Goal: Transaction & Acquisition: Download file/media

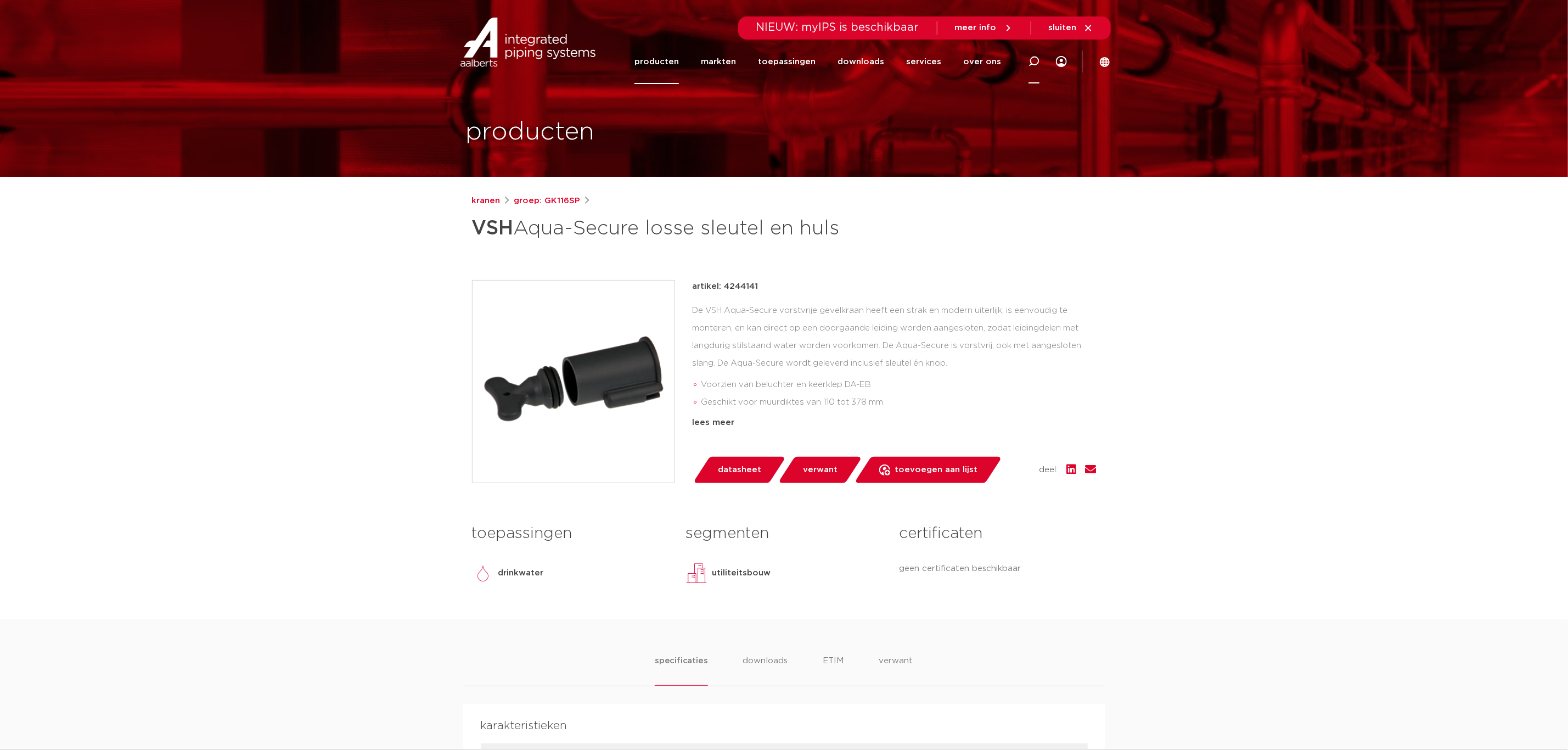
click at [1035, 58] on icon at bounding box center [1034, 61] width 11 height 11
click at [906, 58] on input "Zoeken" at bounding box center [875, 60] width 345 height 22
type input "aquasecure"
click button "Zoeken" at bounding box center [0, 0] width 0 height 0
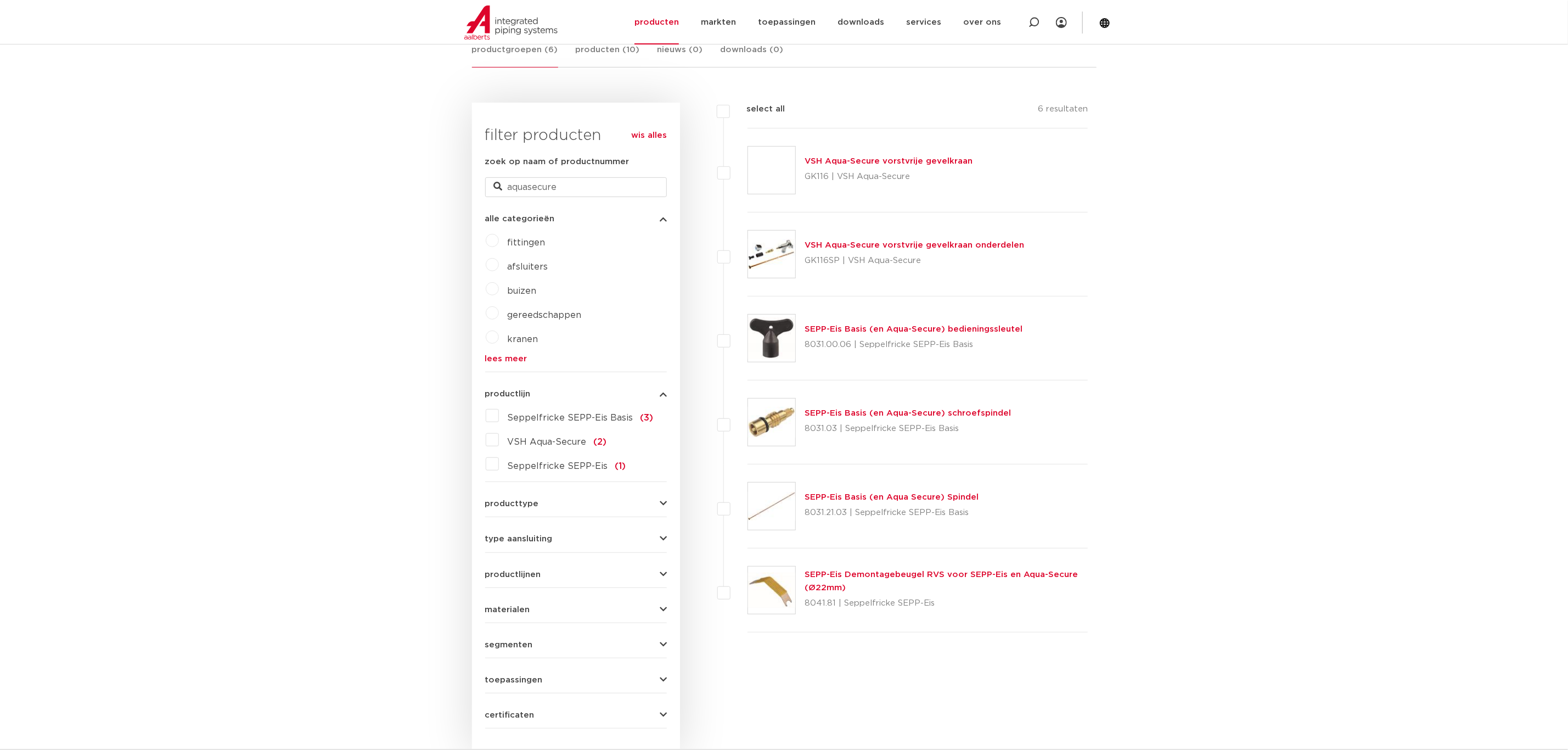
scroll to position [209, 0]
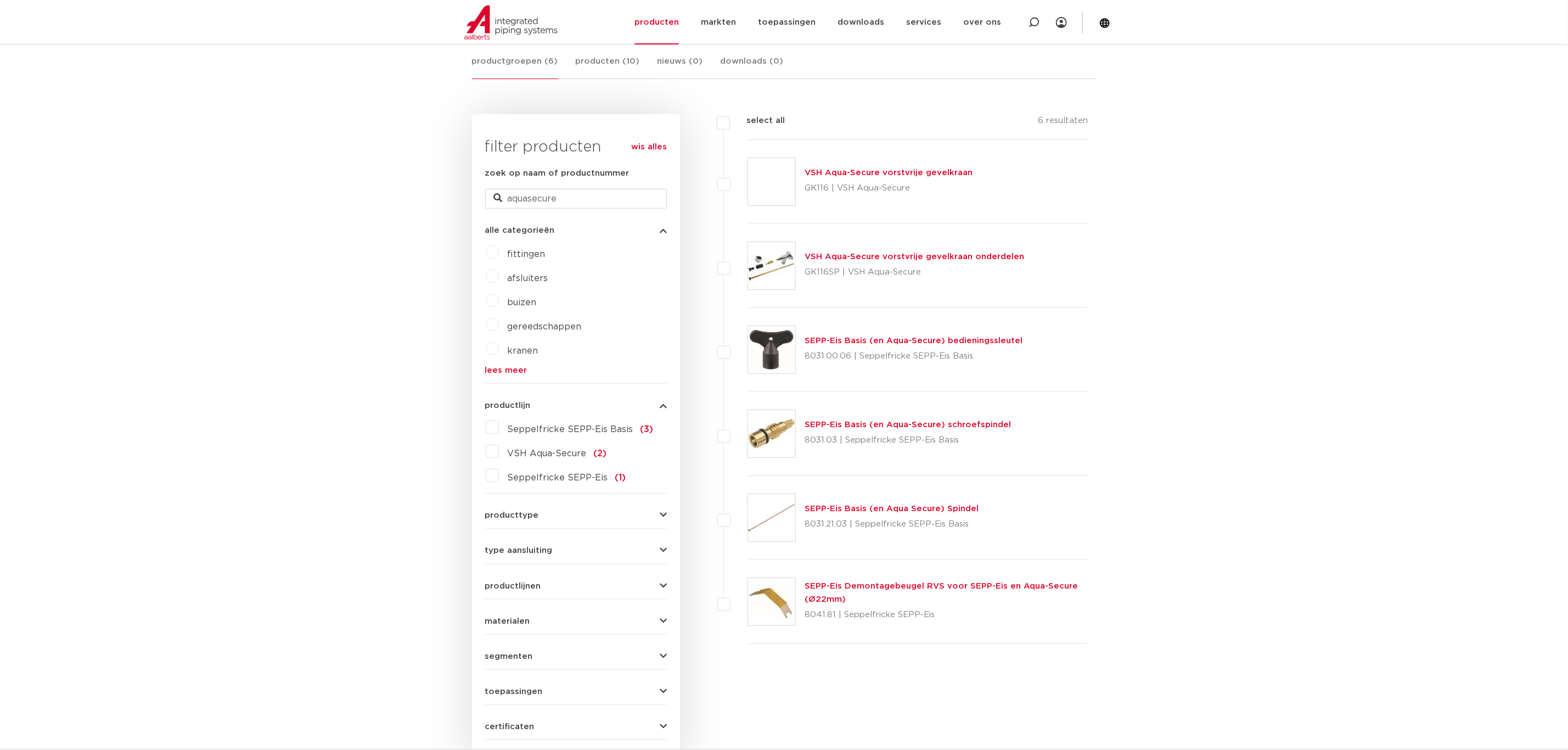
click at [878, 173] on link "VSH Aqua-Secure vorstvrije gevelkraan" at bounding box center [889, 173] width 168 height 9
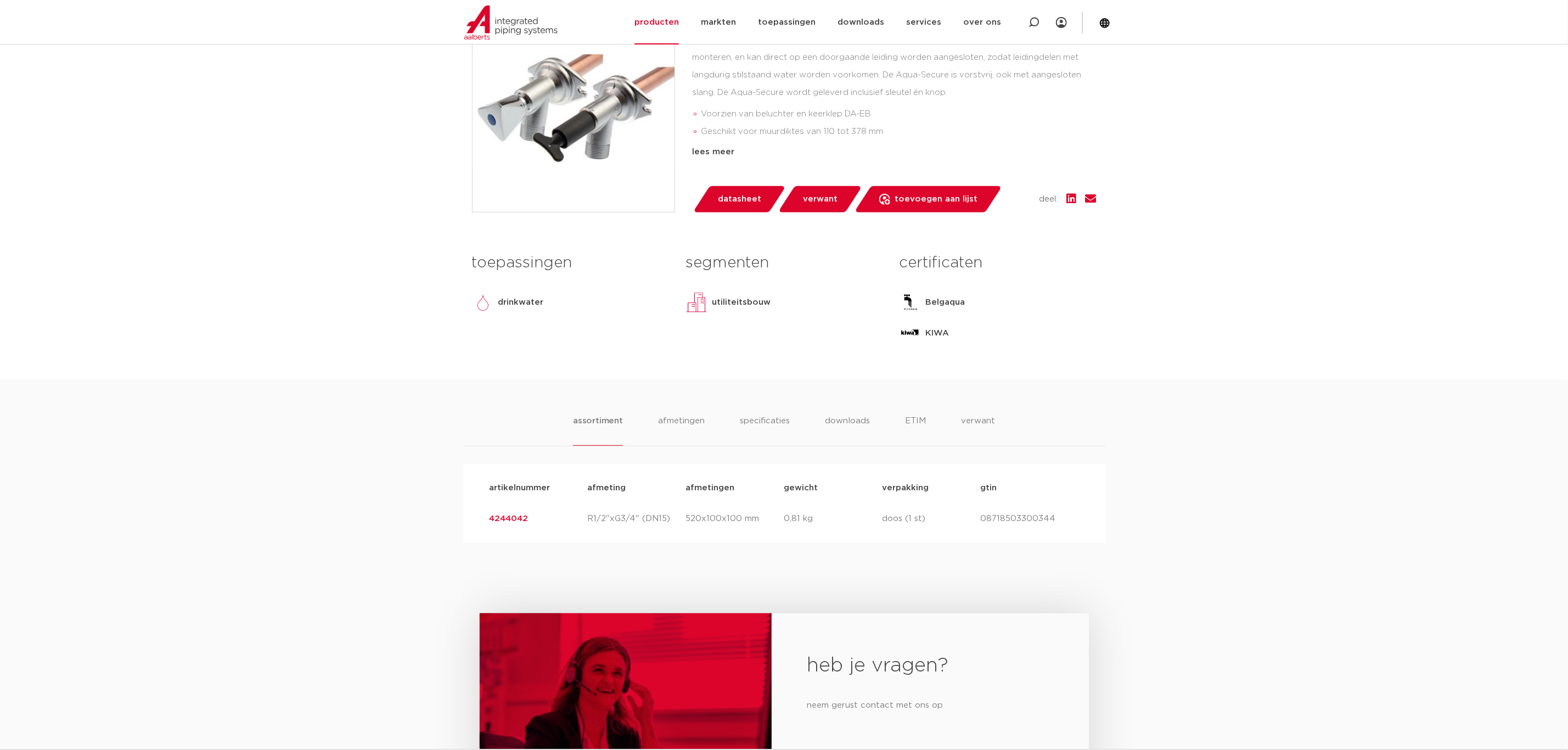
scroll to position [329, 0]
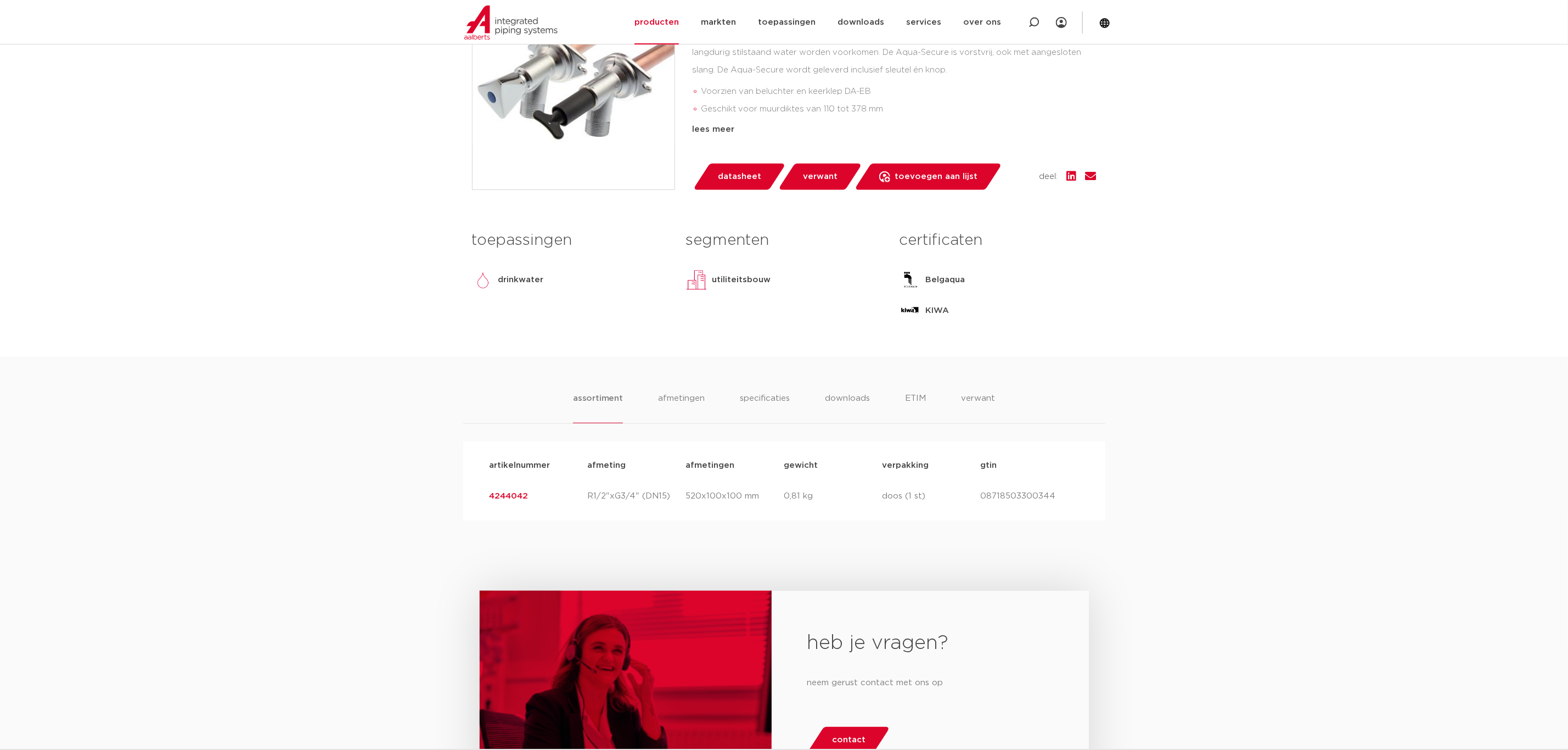
click at [819, 407] on ul "assortiment [GEOGRAPHIC_DATA] specificaties downloads ETIM verwant" at bounding box center [783, 407] width 422 height 31
click at [845, 399] on li "downloads" at bounding box center [847, 407] width 46 height 31
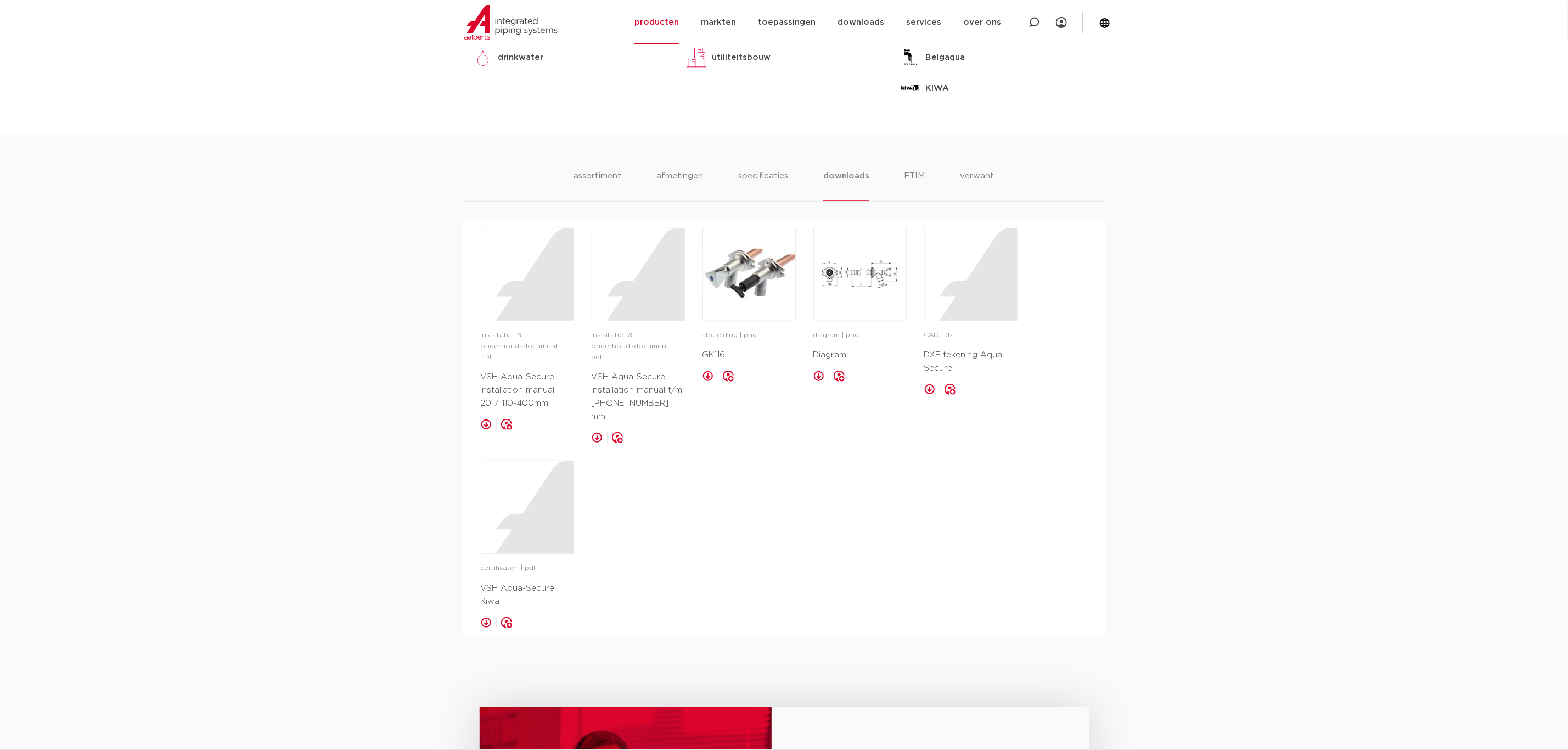
scroll to position [577, 0]
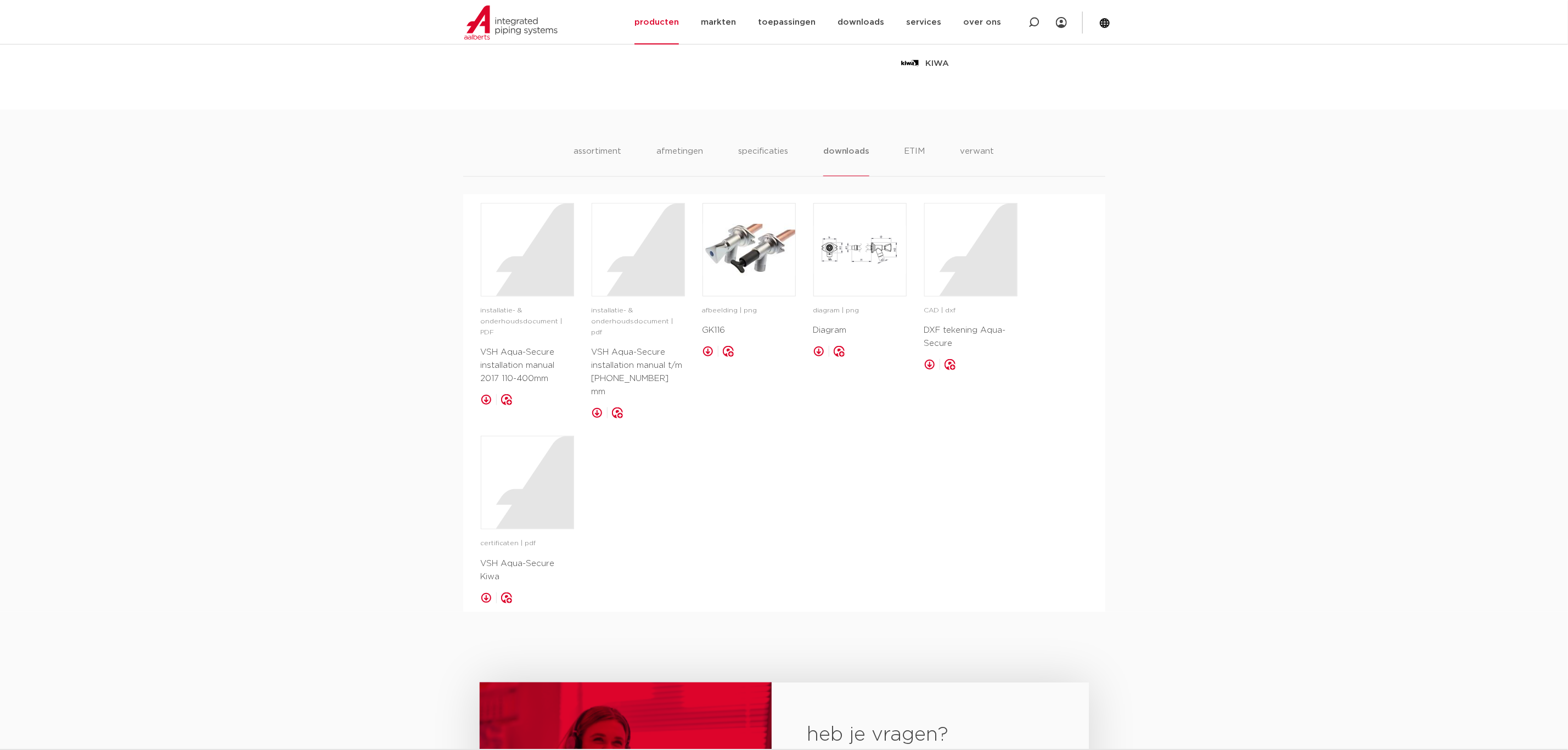
click at [485, 394] on link at bounding box center [486, 399] width 11 height 11
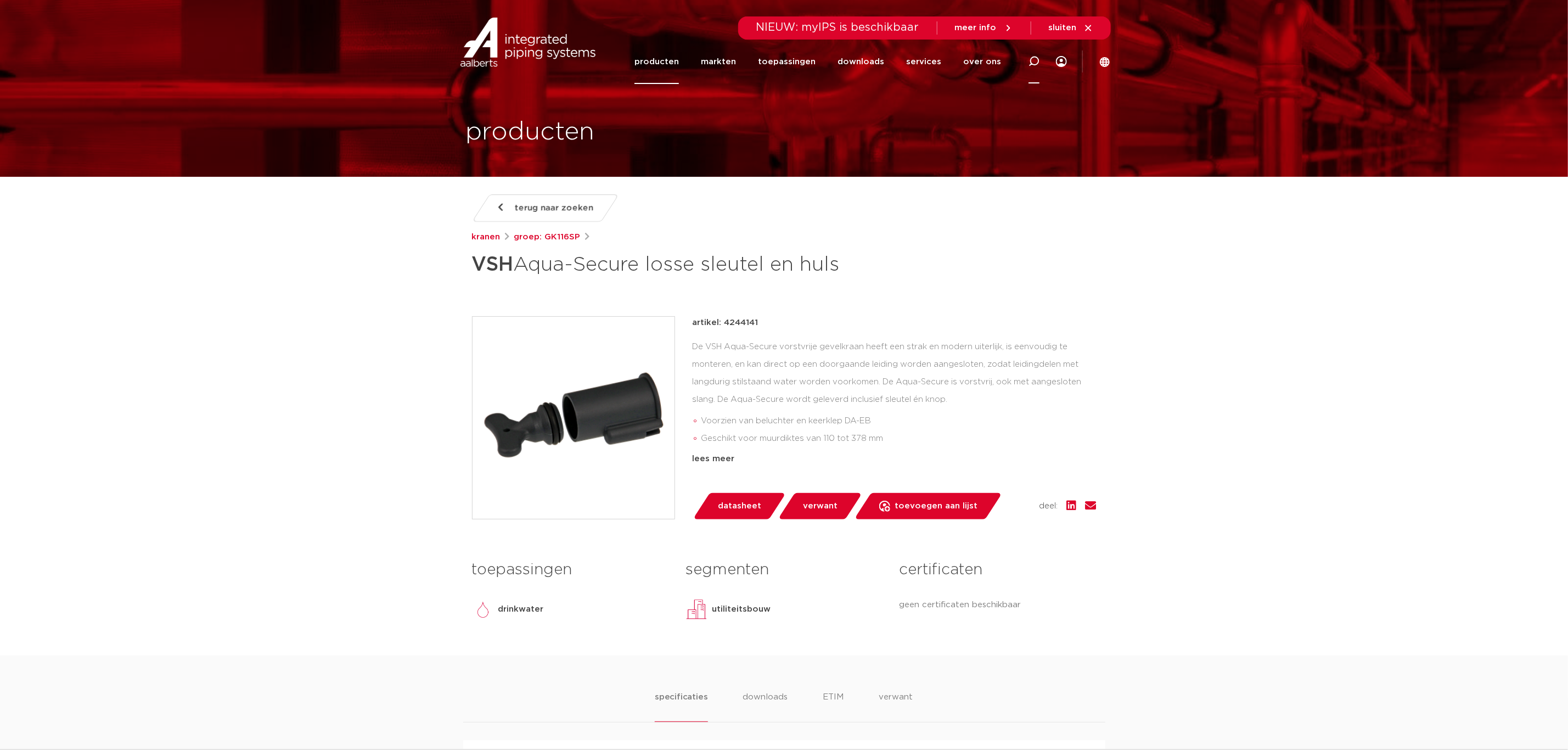
click at [1031, 58] on icon at bounding box center [1034, 61] width 13 height 13
click at [722, 61] on input "aqua secure" at bounding box center [875, 60] width 345 height 22
click at [888, 66] on input "aquasecure" at bounding box center [875, 60] width 345 height 22
type input "aquasecure"
click button "Zoeken" at bounding box center [0, 0] width 0 height 0
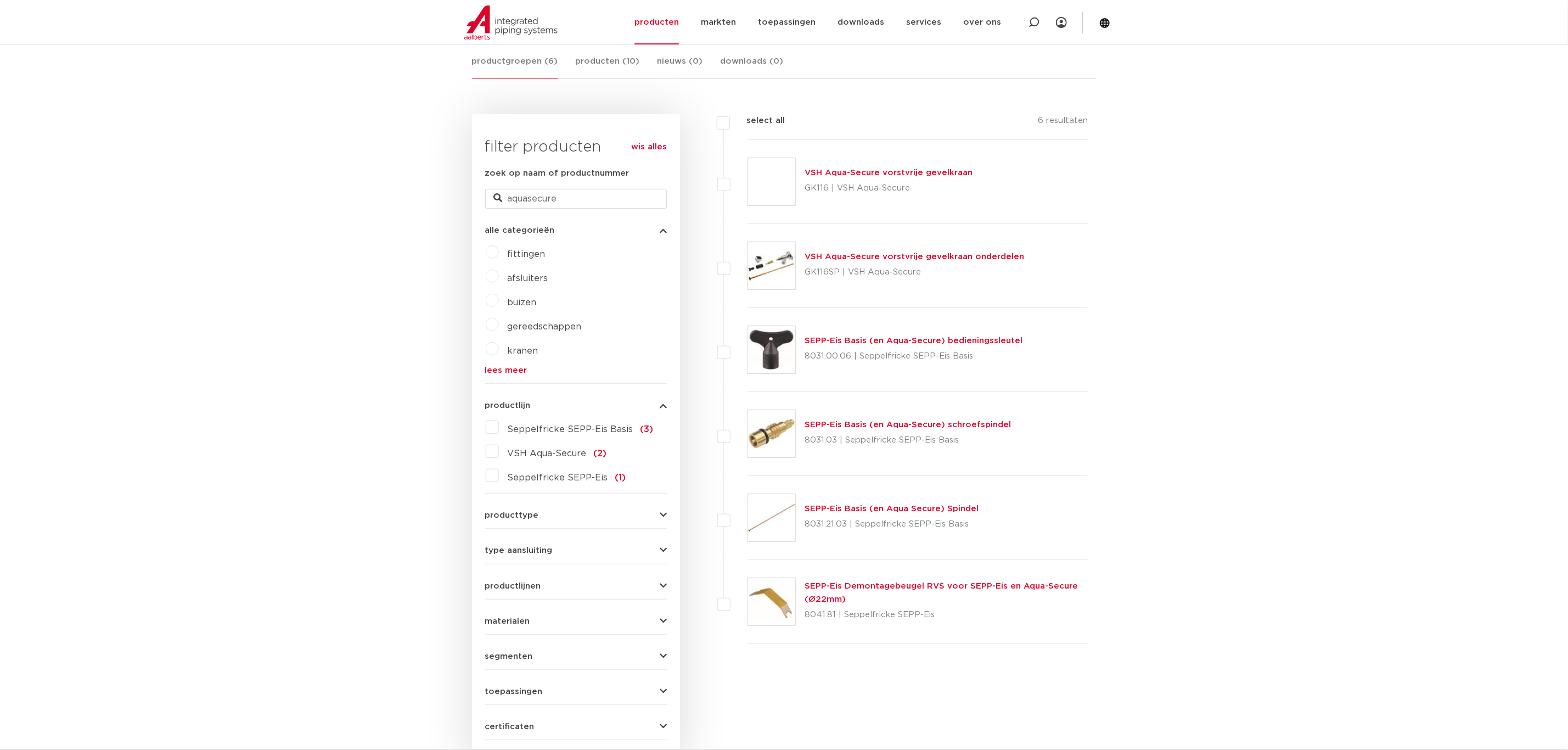
click at [853, 170] on link "VSH Aqua-Secure vorstvrije gevelkraan" at bounding box center [889, 173] width 168 height 9
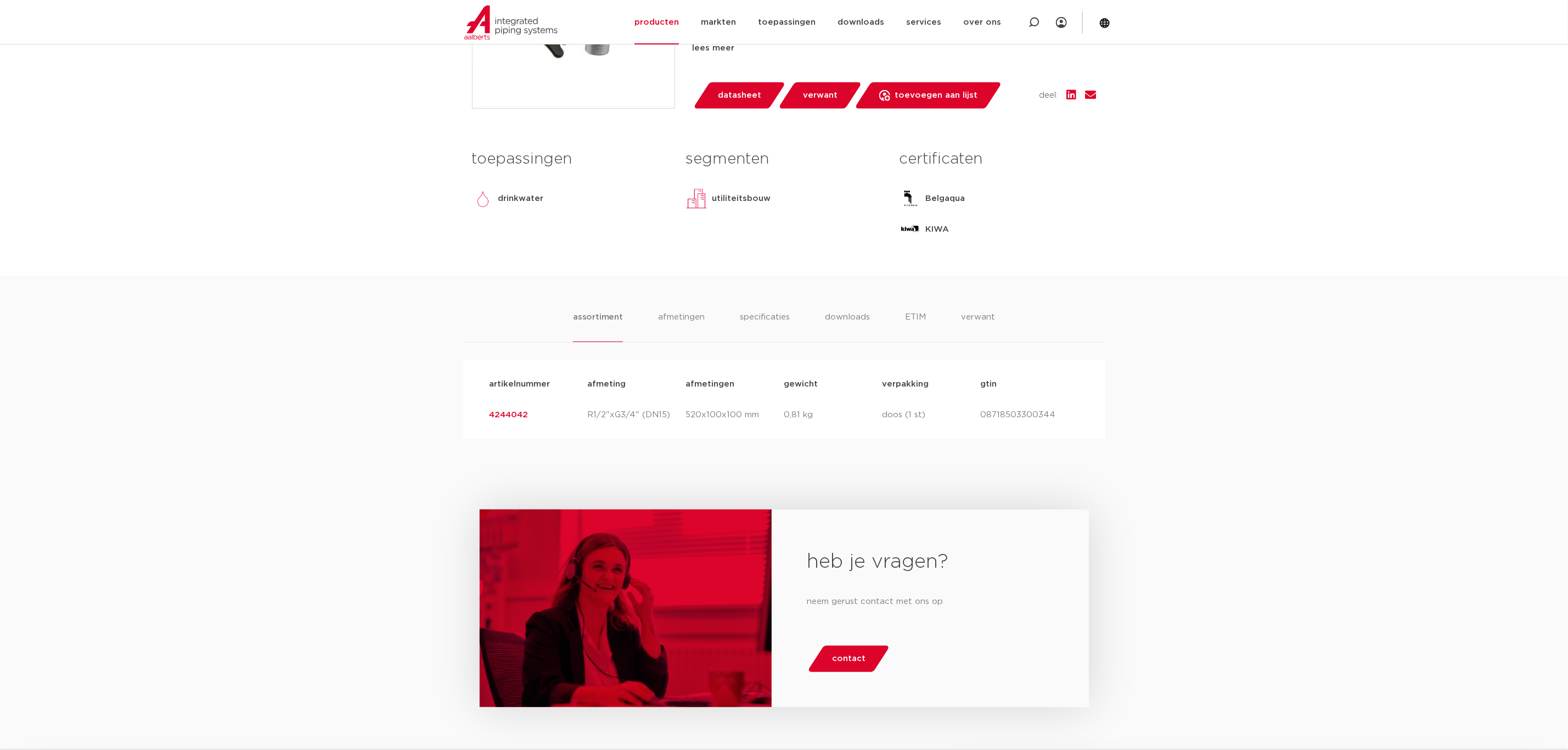
scroll to position [412, 0]
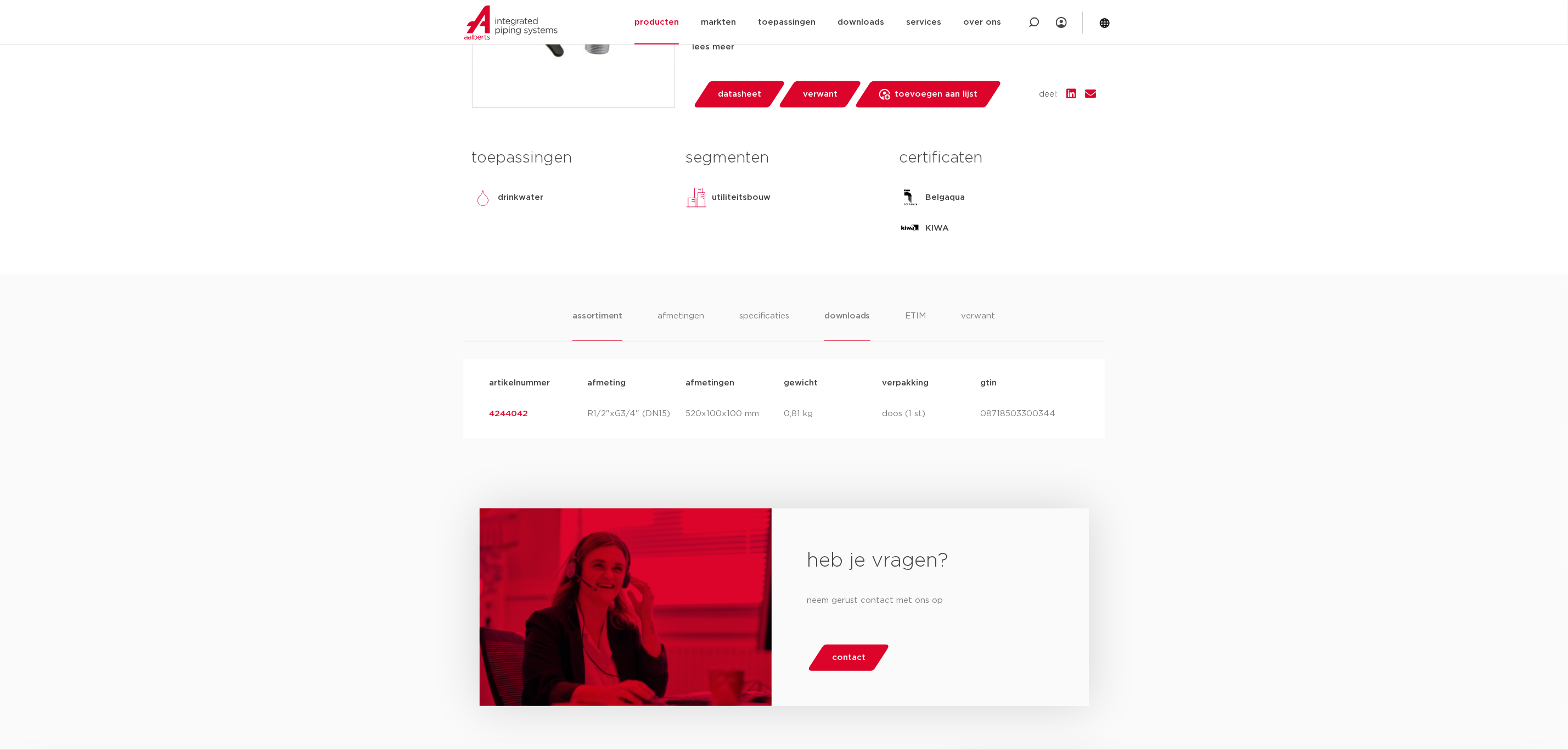
click at [827, 317] on li "downloads" at bounding box center [847, 325] width 46 height 31
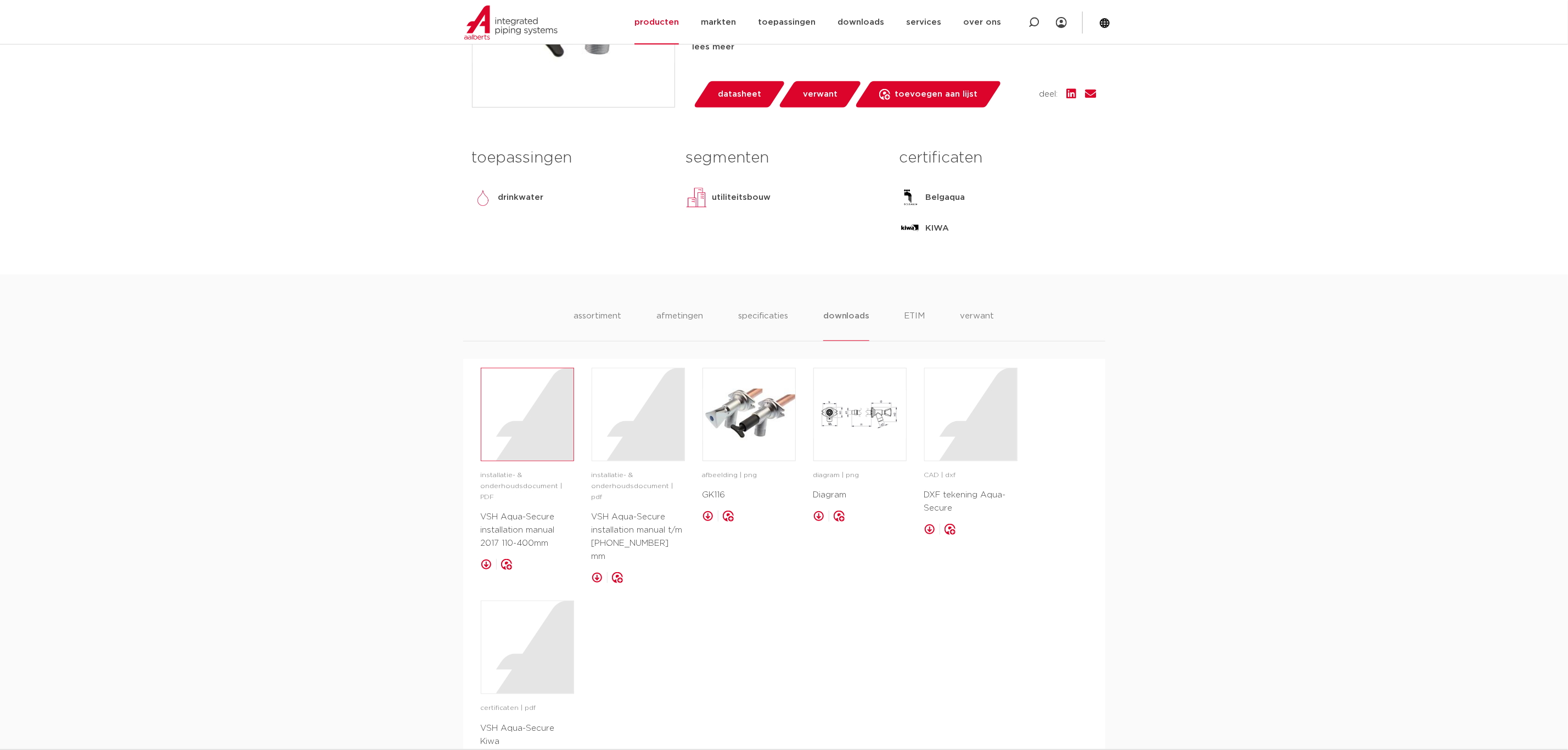
click at [550, 440] on div at bounding box center [527, 414] width 92 height 92
